Goal: Download file/media

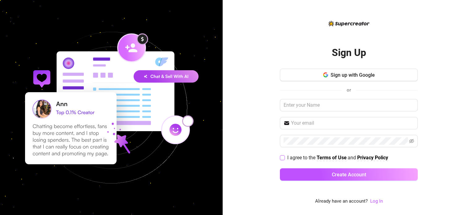
click at [339, 157] on strong "Terms of Use" at bounding box center [332, 158] width 30 height 6
click at [323, 74] on icon "button" at bounding box center [325, 74] width 5 height 5
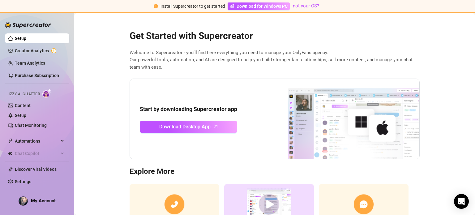
click at [334, 79] on div "Start by downloading Supercreator app Download Desktop App" at bounding box center [275, 119] width 290 height 81
click at [205, 125] on span "Download Desktop App" at bounding box center [184, 127] width 51 height 8
